Goal: Task Accomplishment & Management: Use online tool/utility

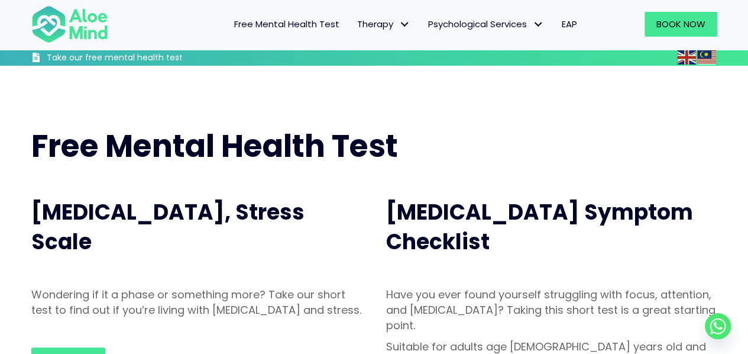
scroll to position [296, 0]
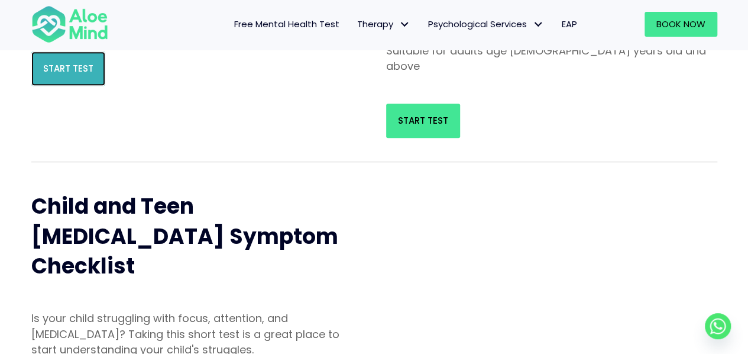
click at [52, 75] on span "Start Test" at bounding box center [68, 68] width 50 height 12
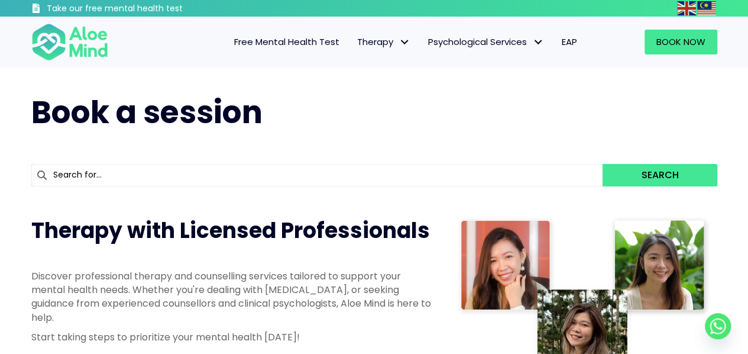
click at [296, 40] on span "Free Mental Health Test" at bounding box center [286, 41] width 105 height 12
